Goal: Information Seeking & Learning: Learn about a topic

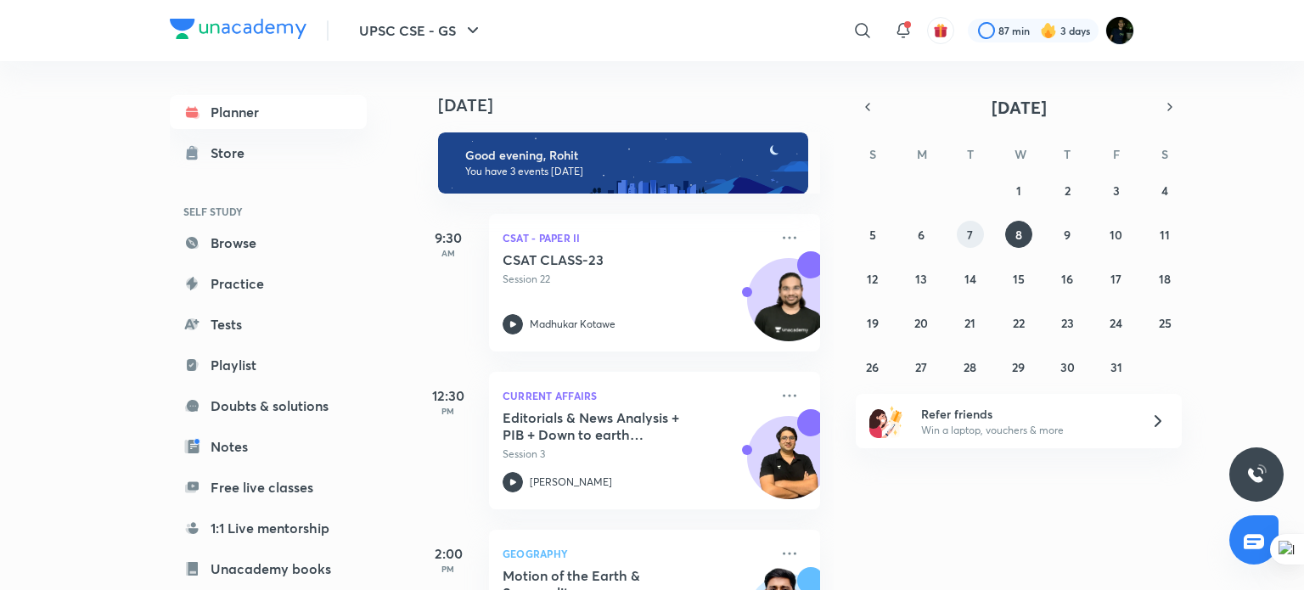
click at [973, 236] on button "7" at bounding box center [970, 234] width 27 height 27
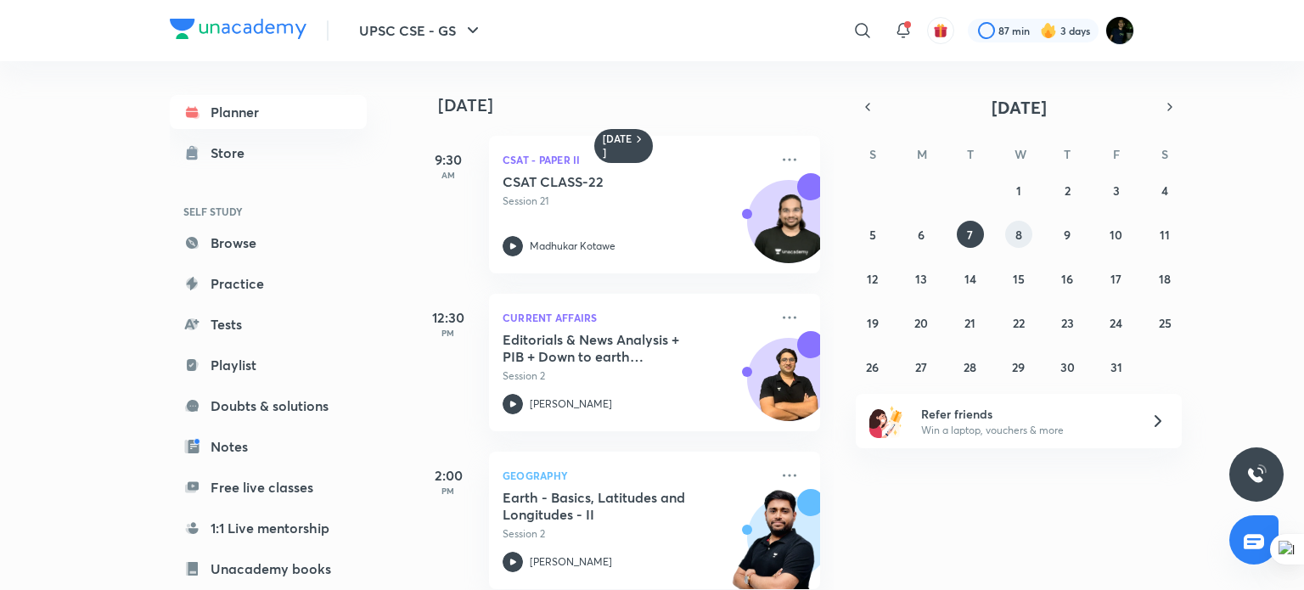
click at [1022, 234] on abbr "8" at bounding box center [1018, 235] width 7 height 16
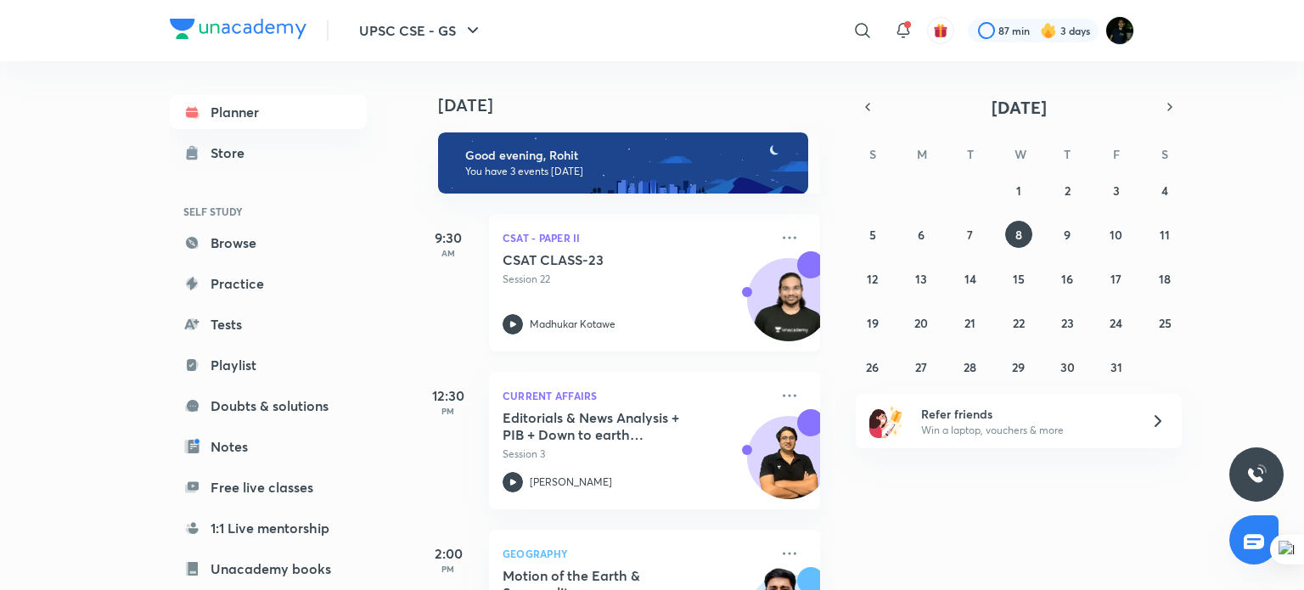
click at [592, 268] on div "CSAT CLASS-23 Session 22" at bounding box center [635, 269] width 267 height 36
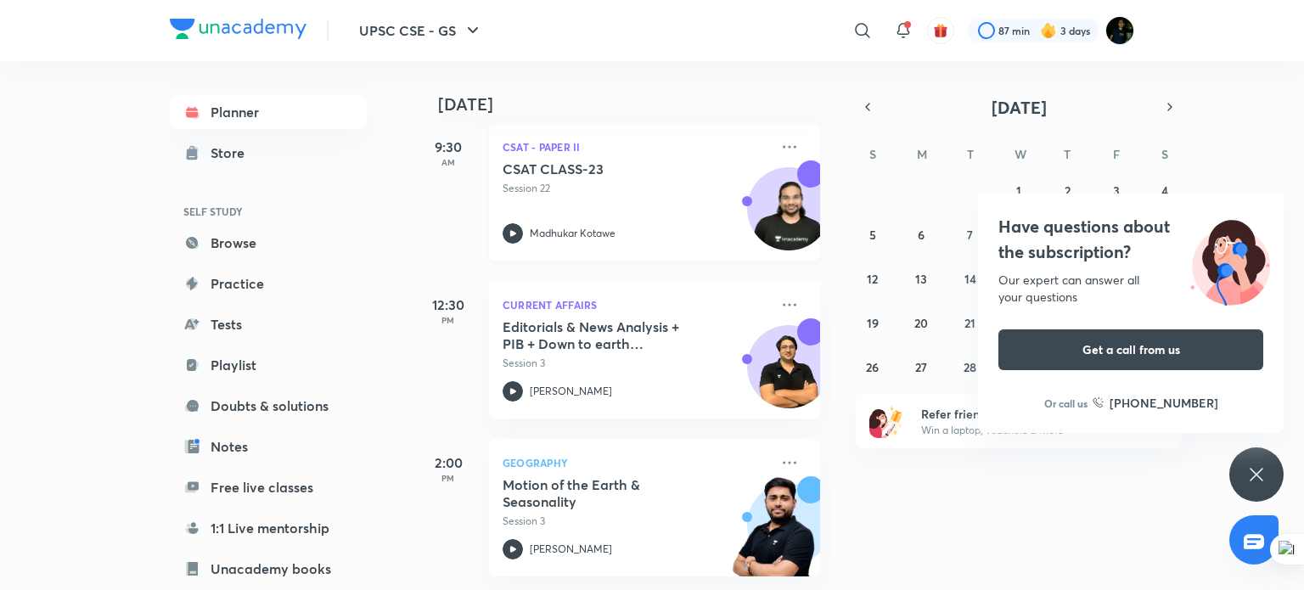
scroll to position [95, 0]
click at [1088, 247] on h4 "Have questions about the subscription?" at bounding box center [1130, 239] width 265 height 51
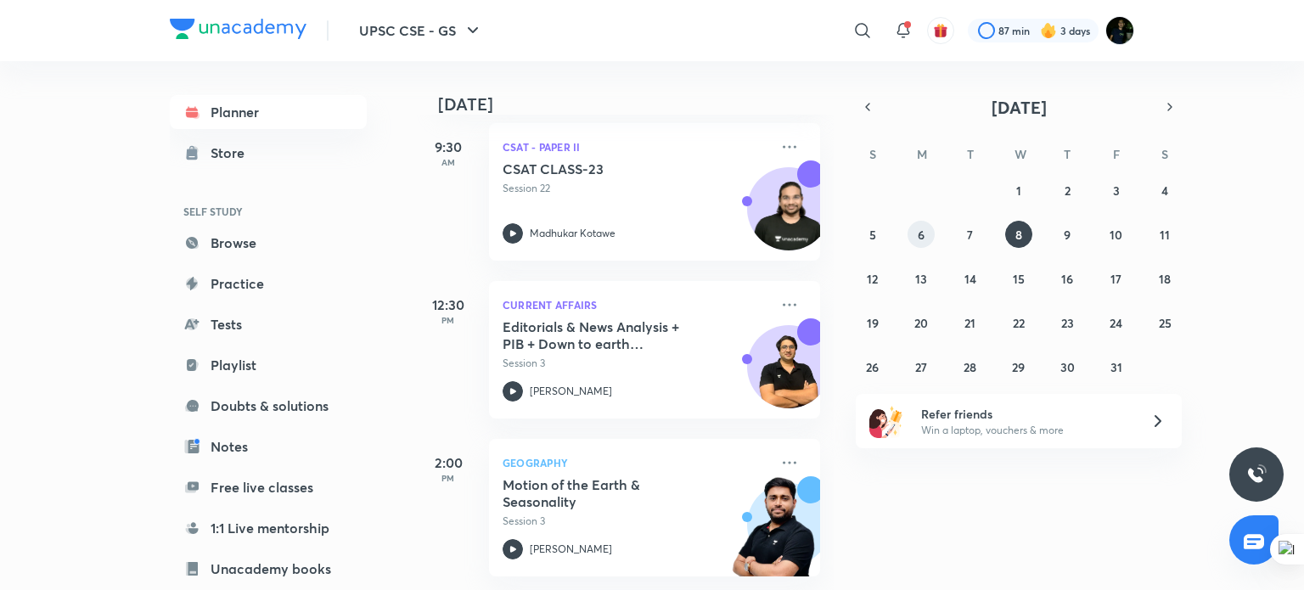
click at [917, 237] on button "6" at bounding box center [920, 234] width 27 height 27
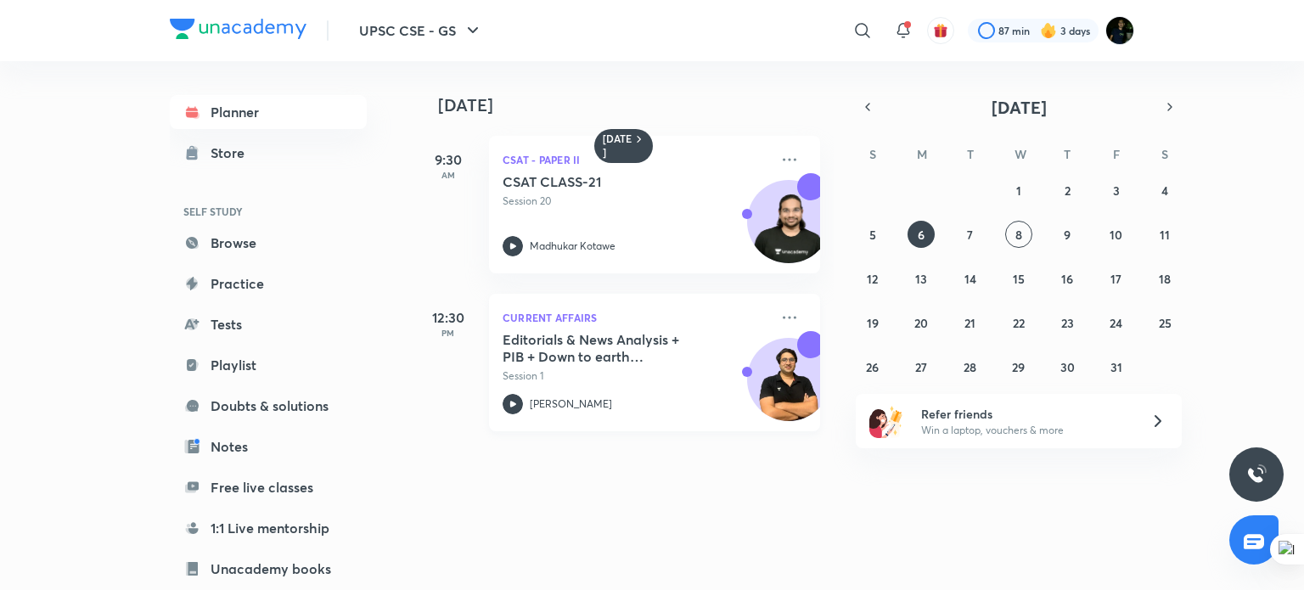
click at [532, 354] on h5 "Editorials & News Analysis + PIB + Down to earth (October) - L1" at bounding box center [607, 348] width 211 height 34
